Goal: Browse casually

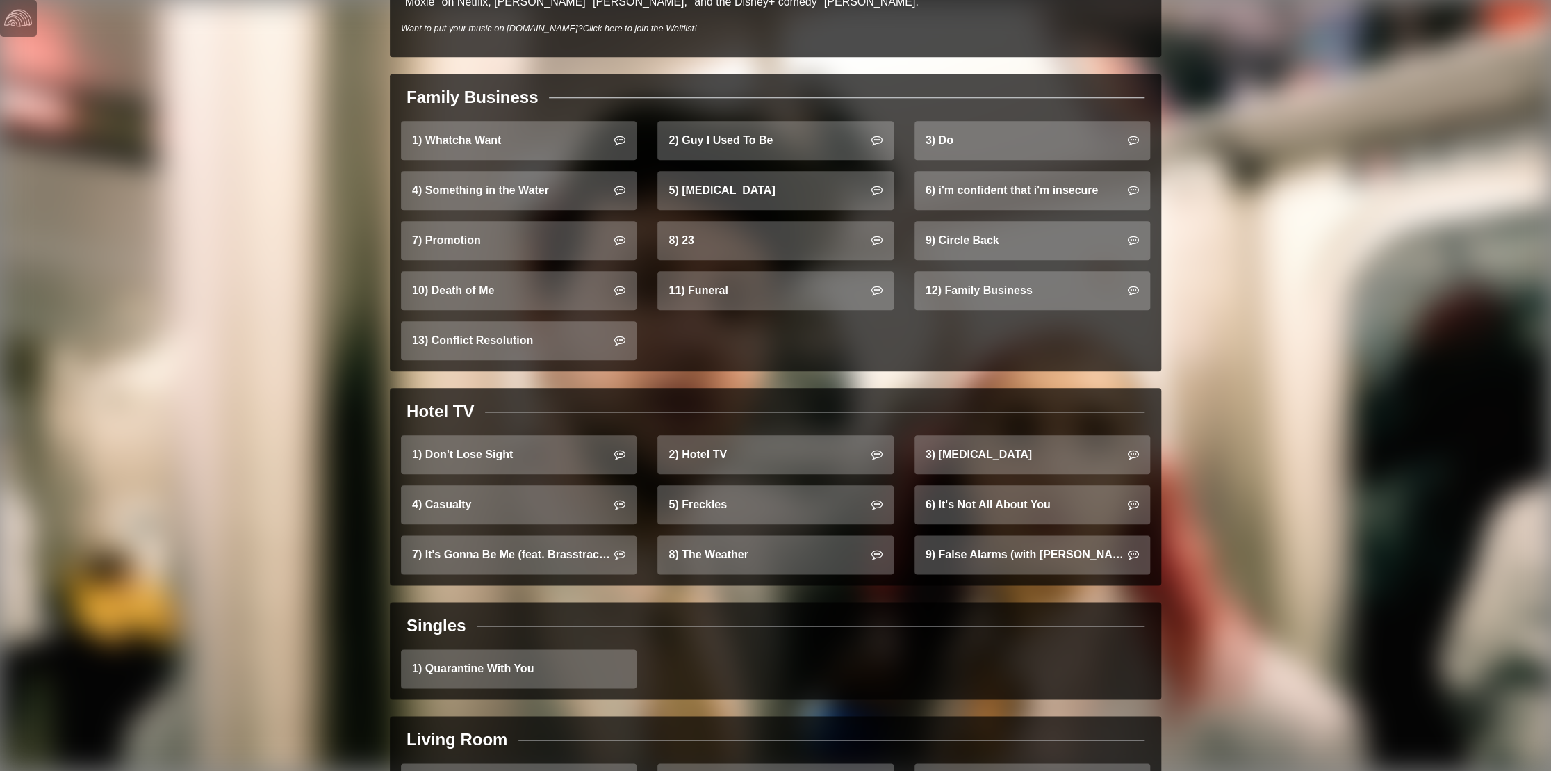
scroll to position [880, 0]
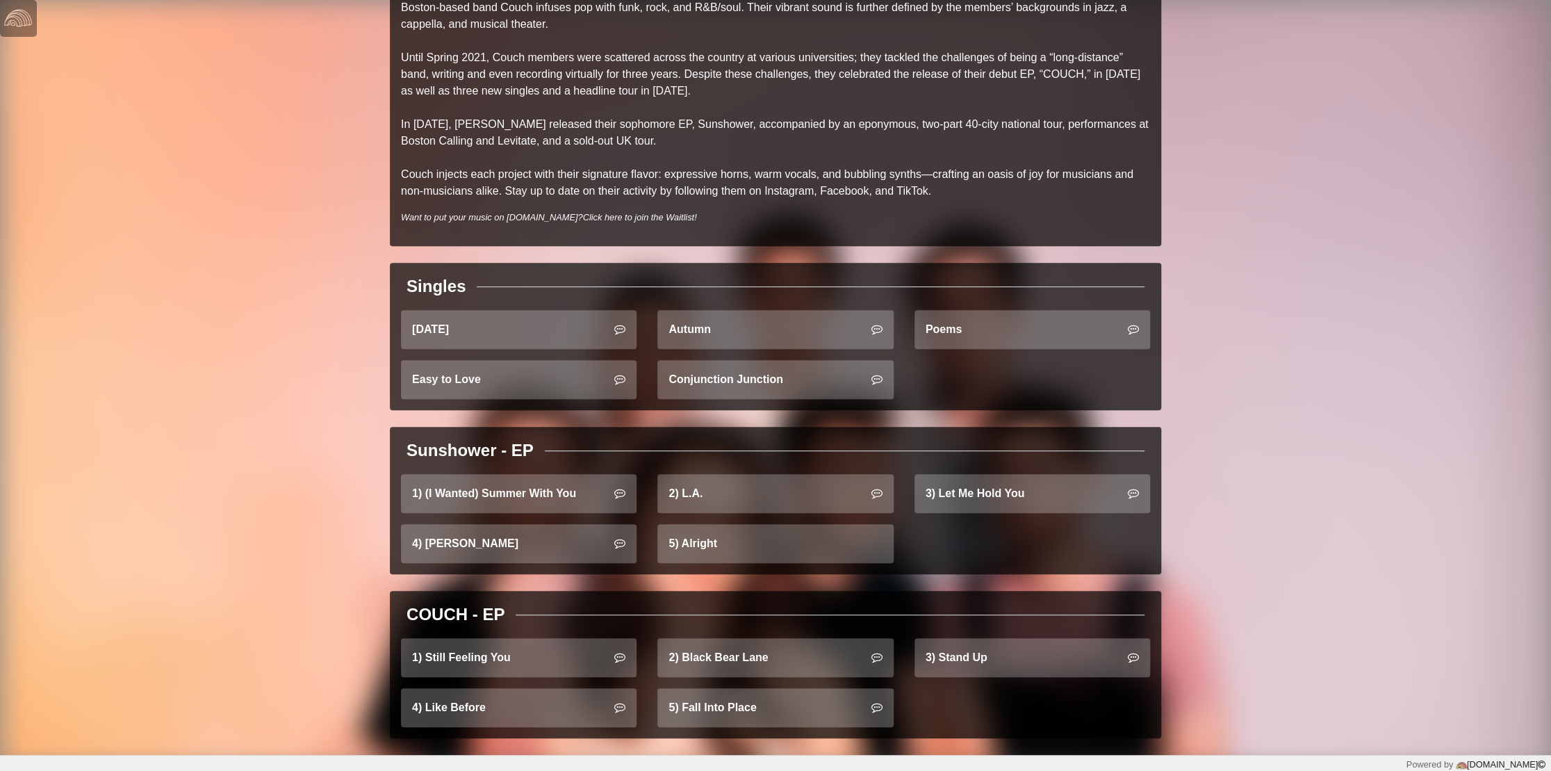
scroll to position [261, 0]
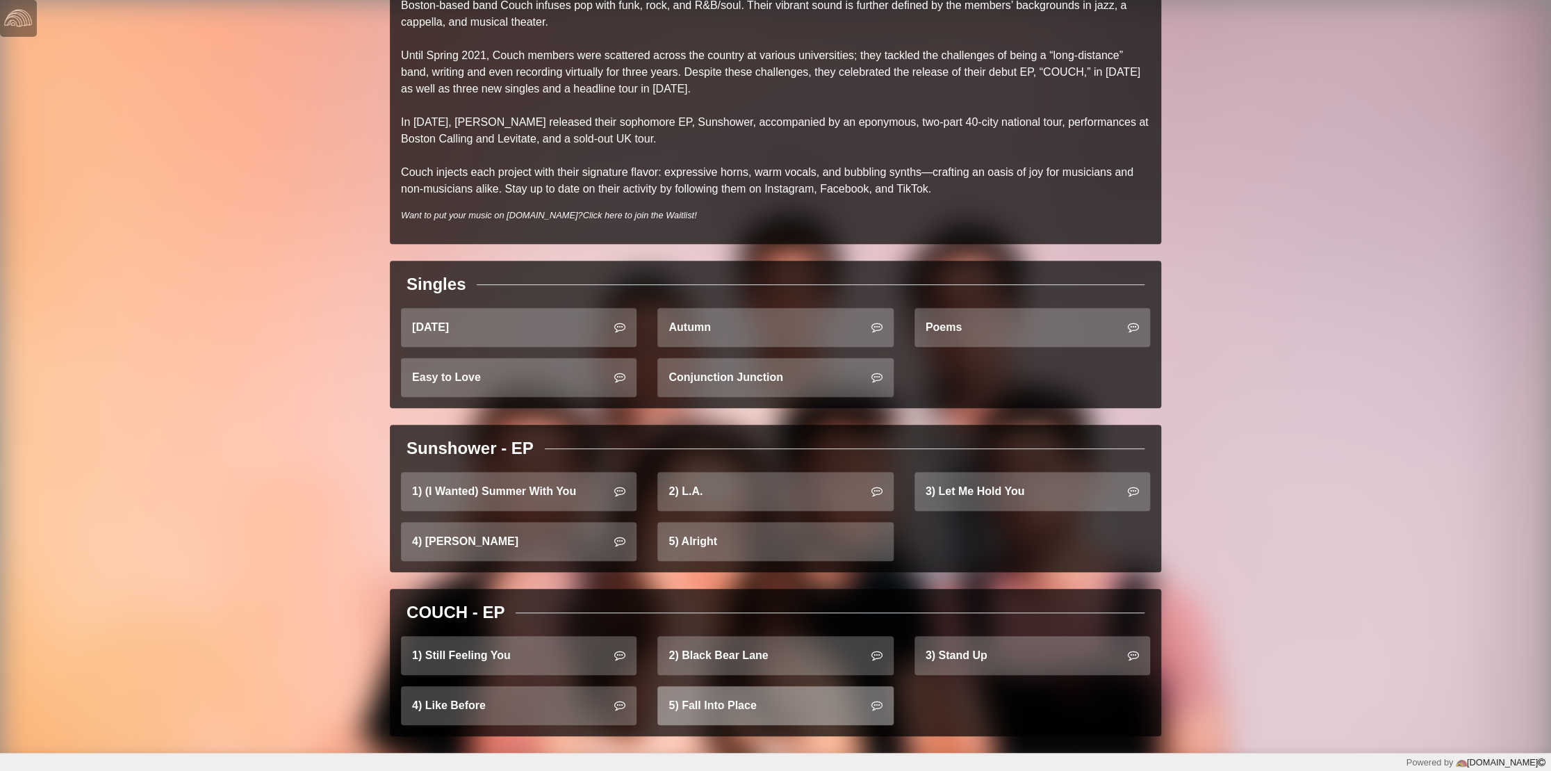
click at [781, 692] on link "5) Fall Into Place" at bounding box center [775, 705] width 236 height 39
